Goal: Information Seeking & Learning: Learn about a topic

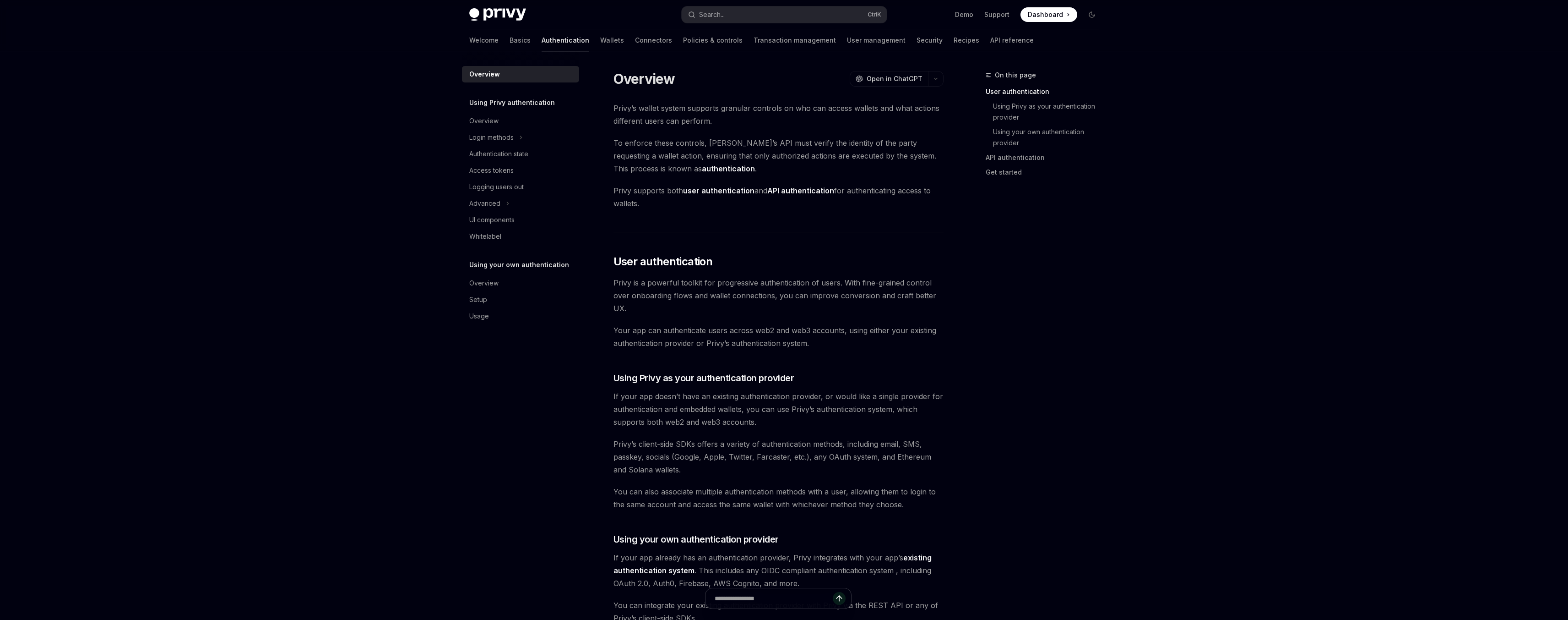
click at [331, 145] on div "Privy Docs home page Search... Ctrl K Demo Support Dashboard Dashboard Search..…" at bounding box center [784, 581] width 1568 height 1162
click at [474, 133] on div "Login methods" at bounding box center [492, 138] width 45 height 11
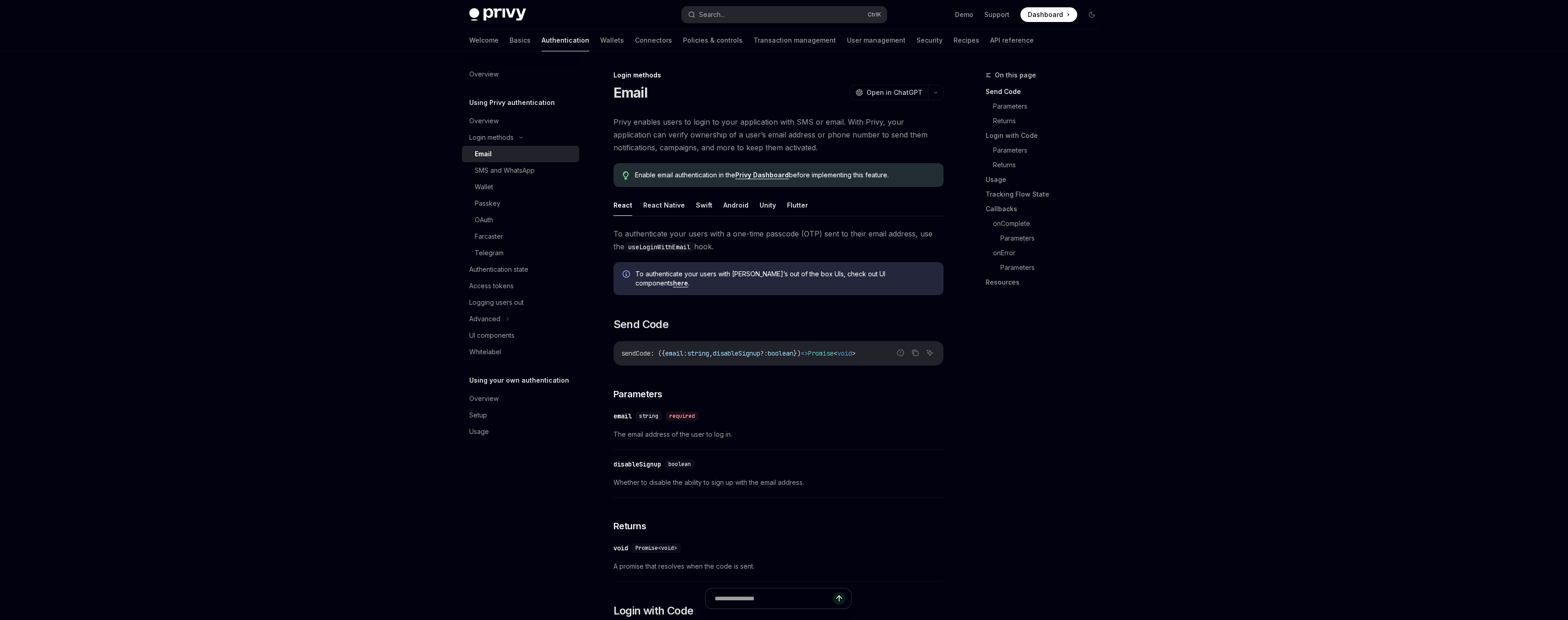
click at [479, 156] on div "Email" at bounding box center [483, 154] width 17 height 11
click at [795, 208] on button "Flutter" at bounding box center [797, 204] width 21 height 22
type textarea "*"
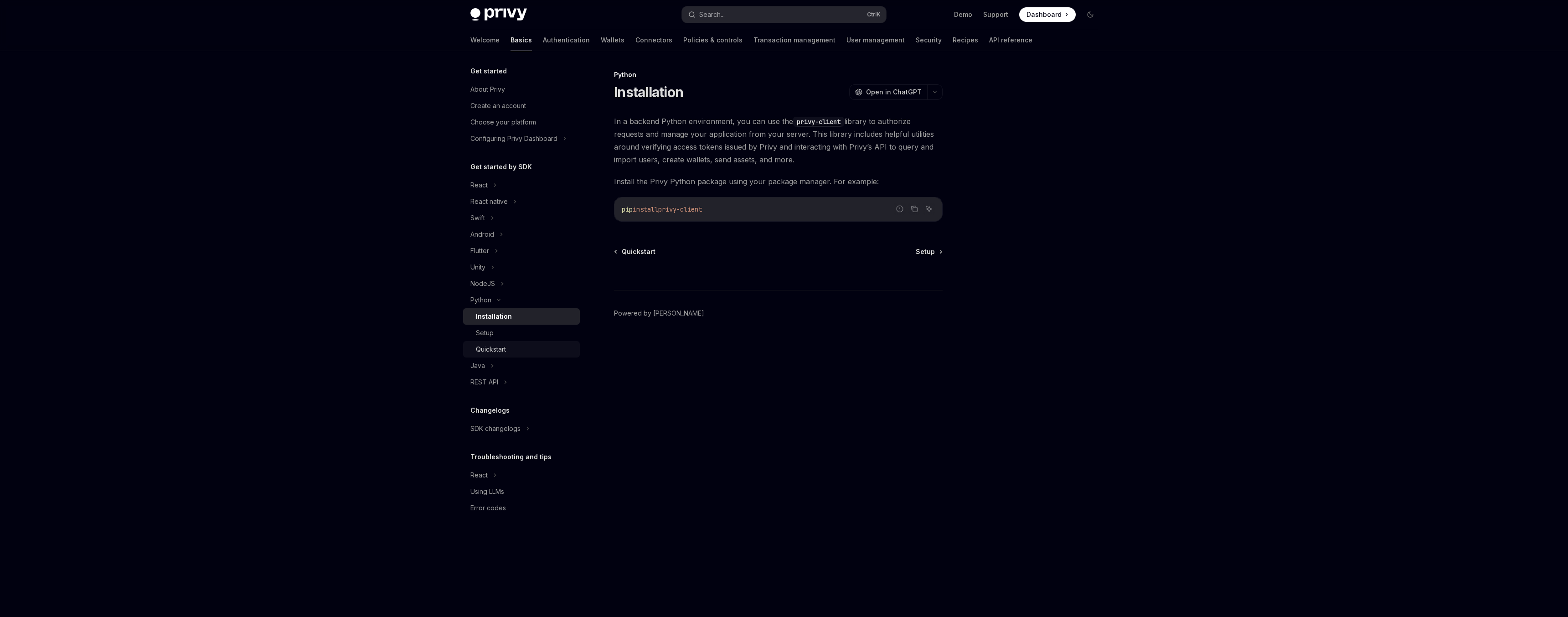
click at [498, 354] on div "Quickstart" at bounding box center [491, 350] width 30 height 11
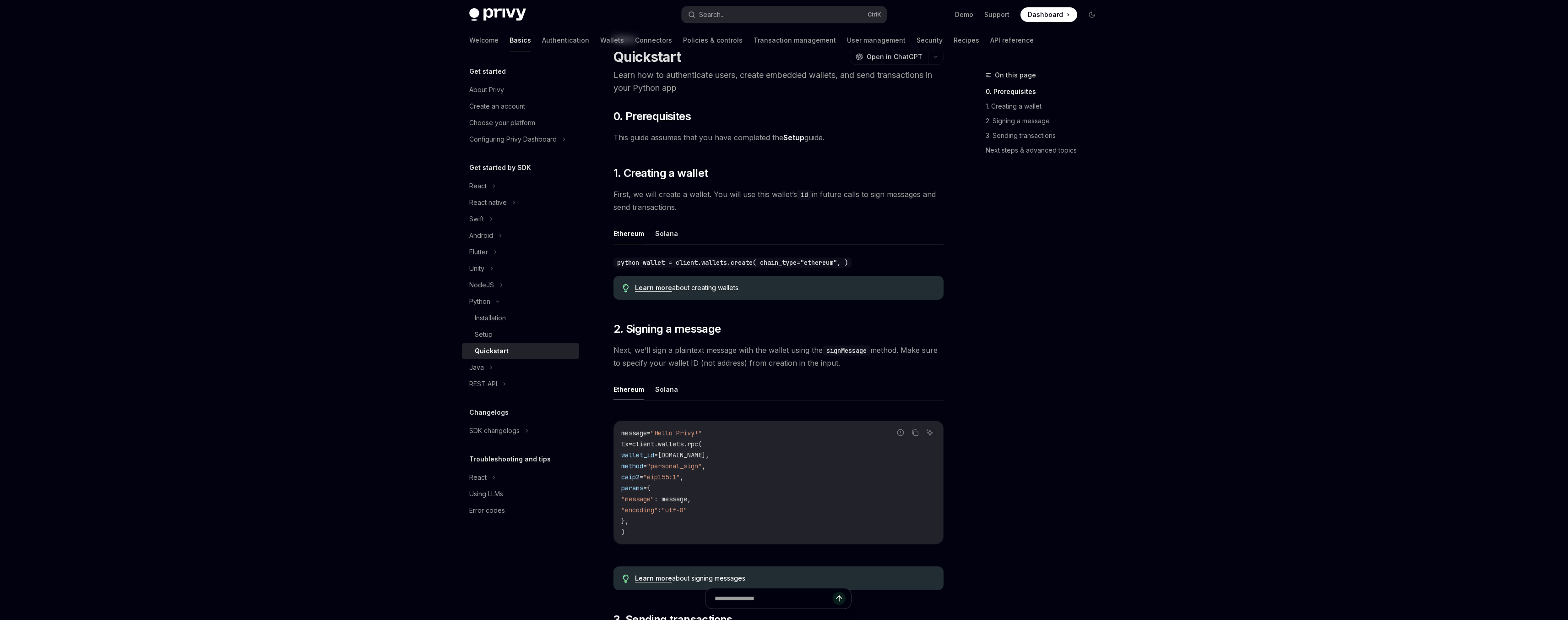
scroll to position [55, 0]
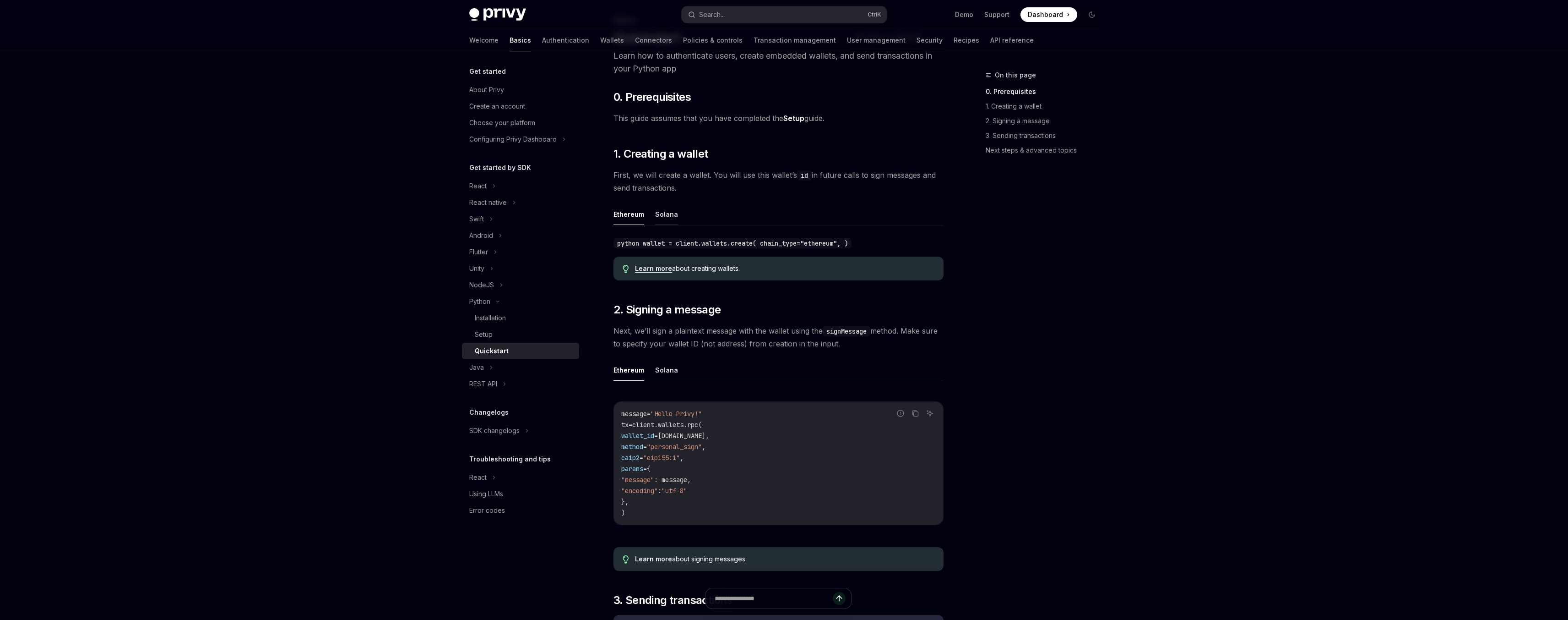
click at [671, 219] on button "Solana" at bounding box center [667, 214] width 23 height 22
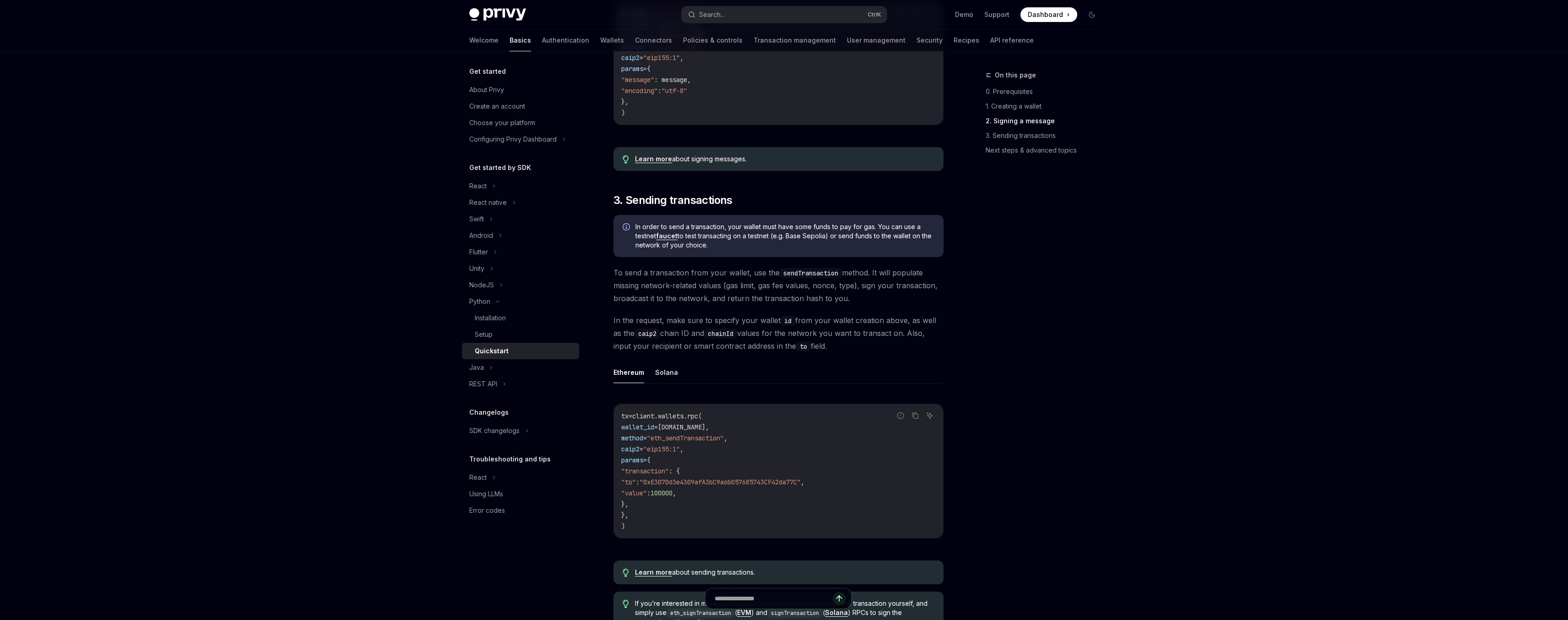
scroll to position [330, 0]
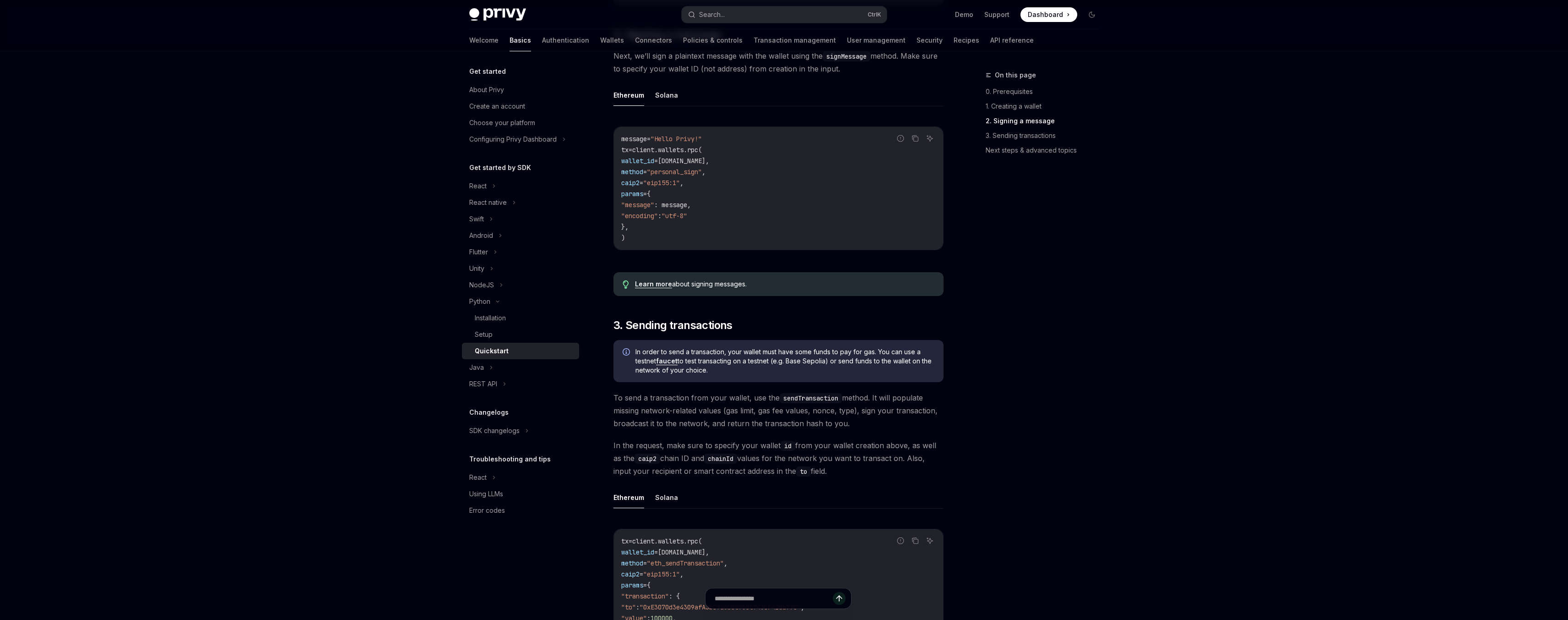
type textarea "*"
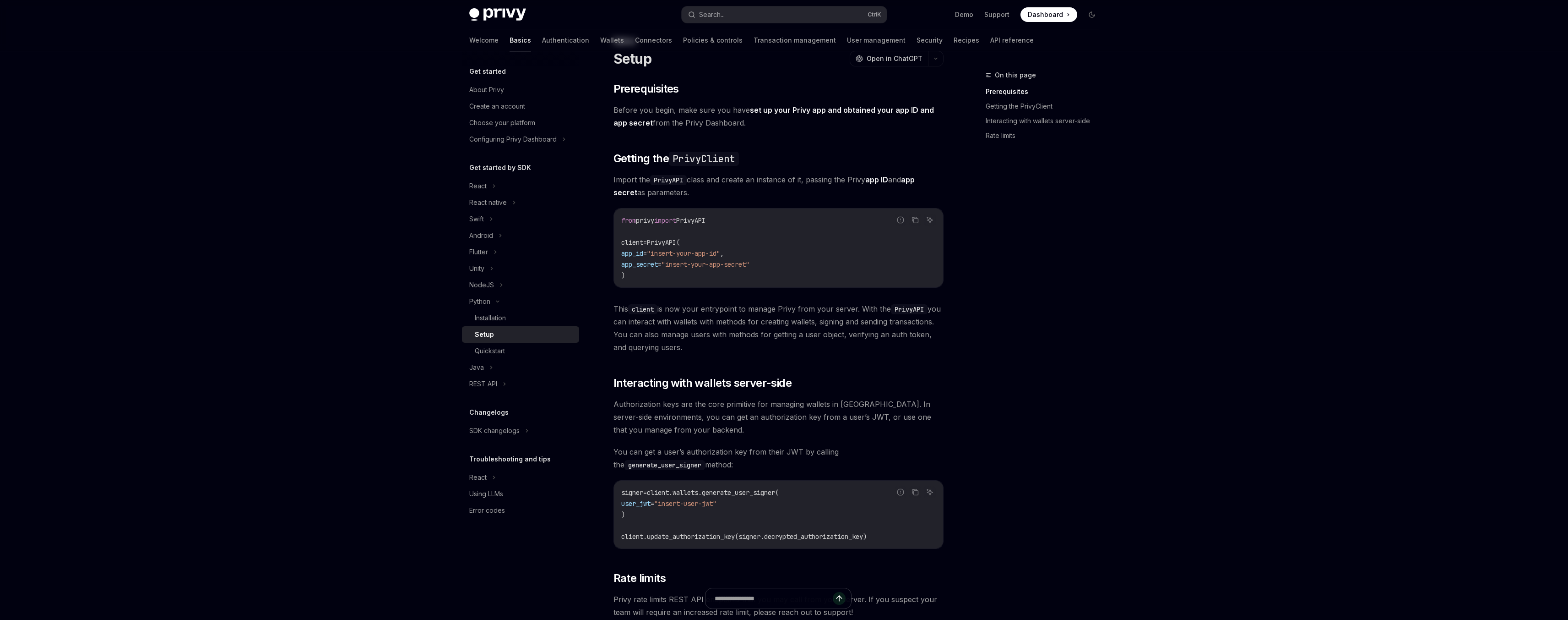
scroll to position [110, 0]
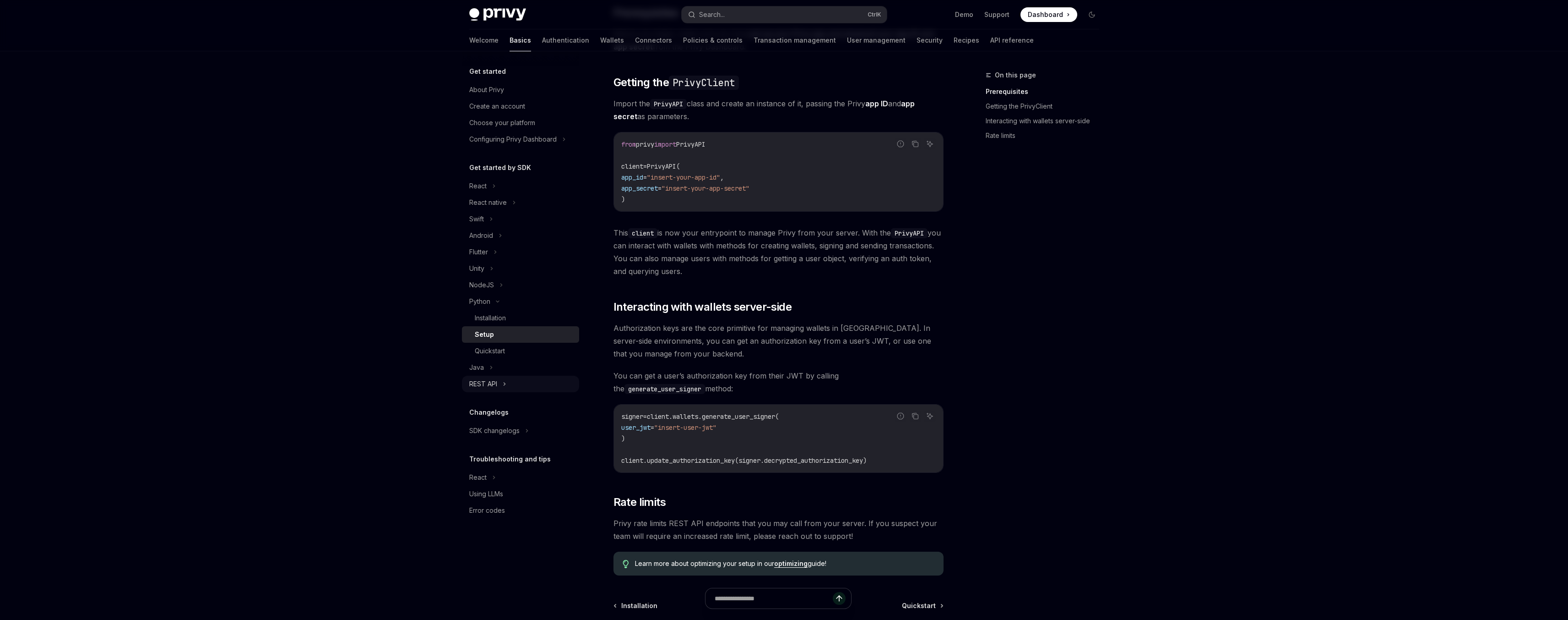
click at [497, 384] on div "REST API" at bounding box center [483, 384] width 28 height 11
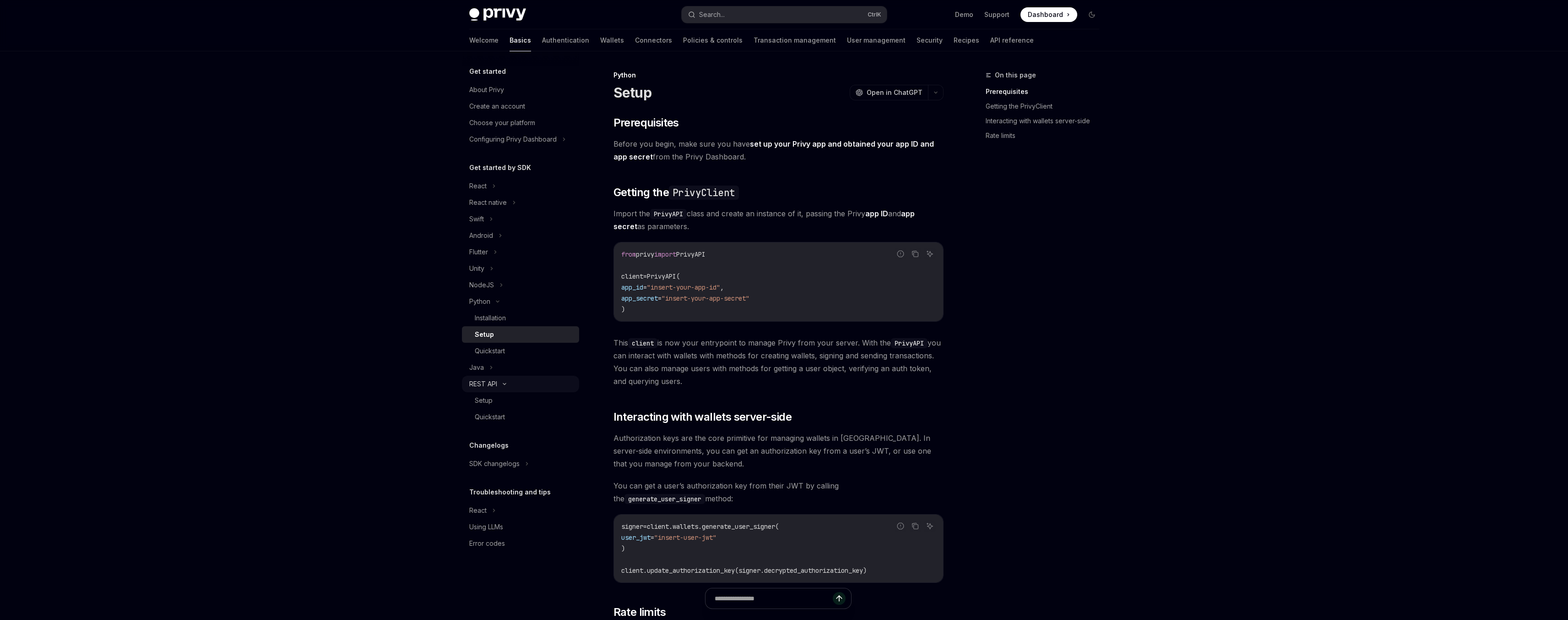
type textarea "*"
